Goal: Task Accomplishment & Management: Manage account settings

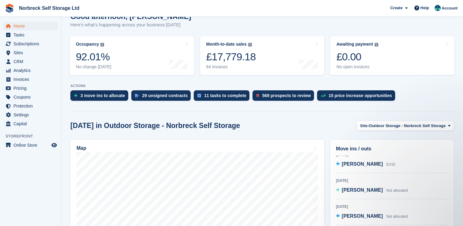
scroll to position [61, 0]
click at [17, 25] on span "Home" at bounding box center [31, 26] width 37 height 9
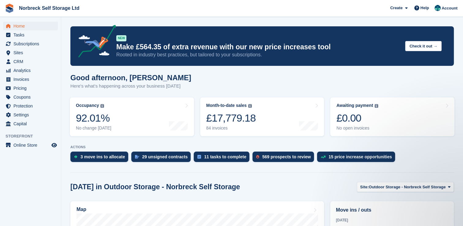
scroll to position [0, 0]
click at [15, 46] on span "Subscriptions" at bounding box center [31, 43] width 37 height 9
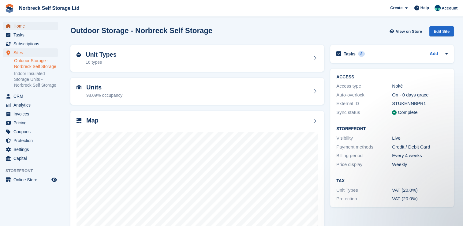
click at [17, 27] on span "Home" at bounding box center [31, 26] width 37 height 9
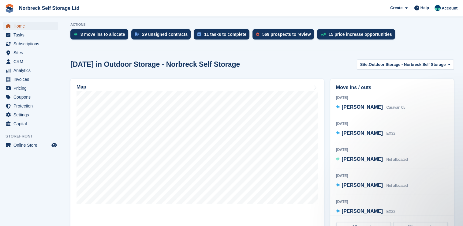
click at [34, 27] on span "Home" at bounding box center [31, 26] width 37 height 9
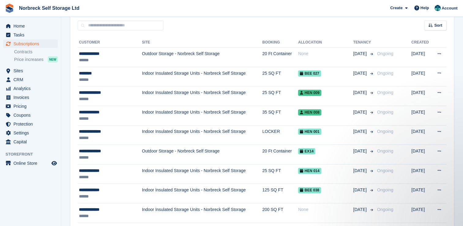
scroll to position [92, 0]
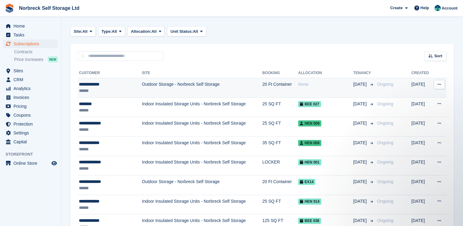
click at [157, 89] on td "Outdoor Storage - Norbreck Self Storage" at bounding box center [202, 88] width 120 height 20
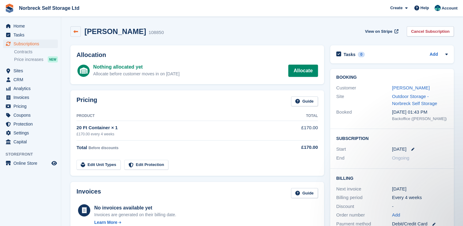
click at [73, 31] on icon at bounding box center [75, 31] width 5 height 5
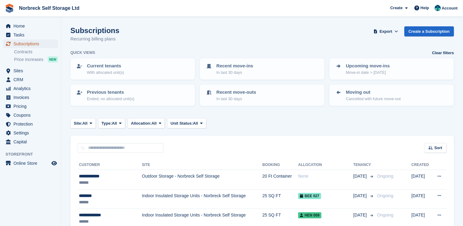
click at [44, 43] on span "Subscriptions" at bounding box center [31, 43] width 37 height 9
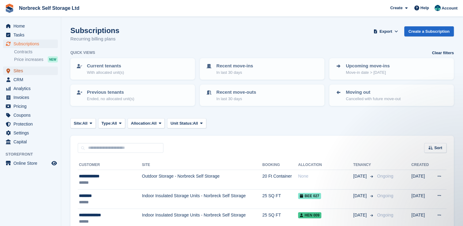
click at [35, 70] on span "Sites" at bounding box center [31, 70] width 37 height 9
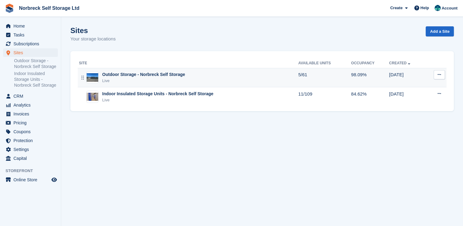
click at [266, 77] on div "Outdoor Storage - Norbreck Self Storage Live" at bounding box center [188, 77] width 219 height 13
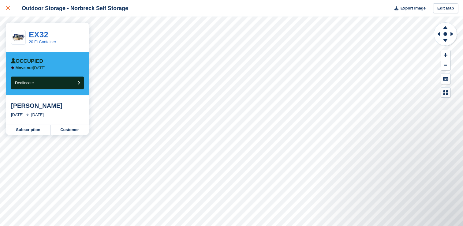
click at [6, 9] on link at bounding box center [8, 8] width 16 height 17
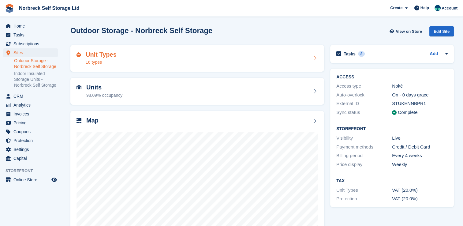
click at [112, 60] on div "16 types" at bounding box center [101, 62] width 31 height 6
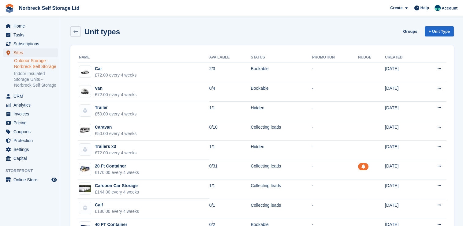
click at [27, 49] on span "Sites" at bounding box center [31, 52] width 37 height 9
click at [31, 44] on span "Subscriptions" at bounding box center [31, 43] width 37 height 9
